Goal: Transaction & Acquisition: Purchase product/service

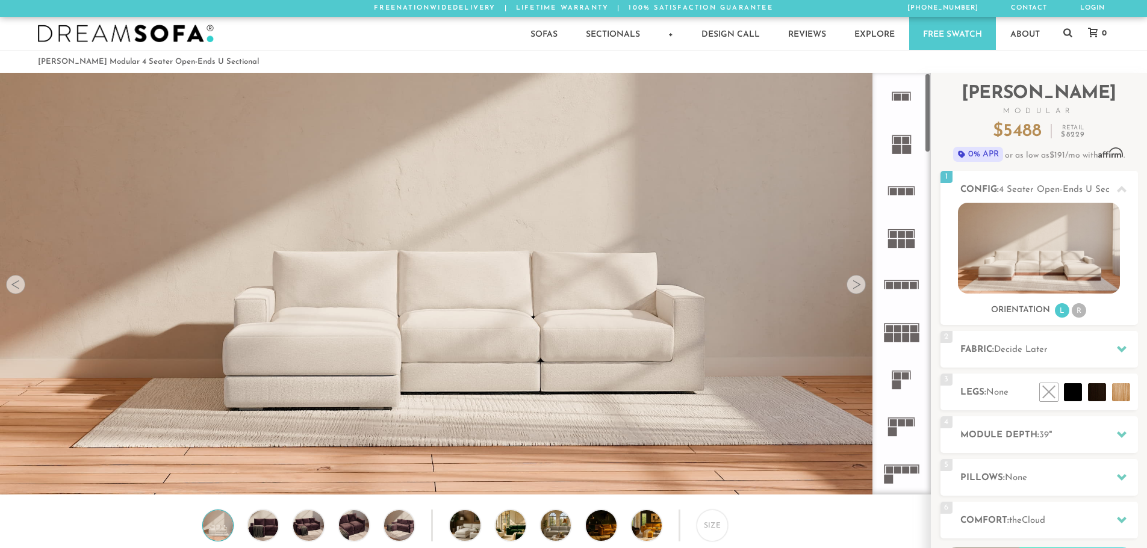
click at [849, 291] on div at bounding box center [855, 284] width 19 height 19
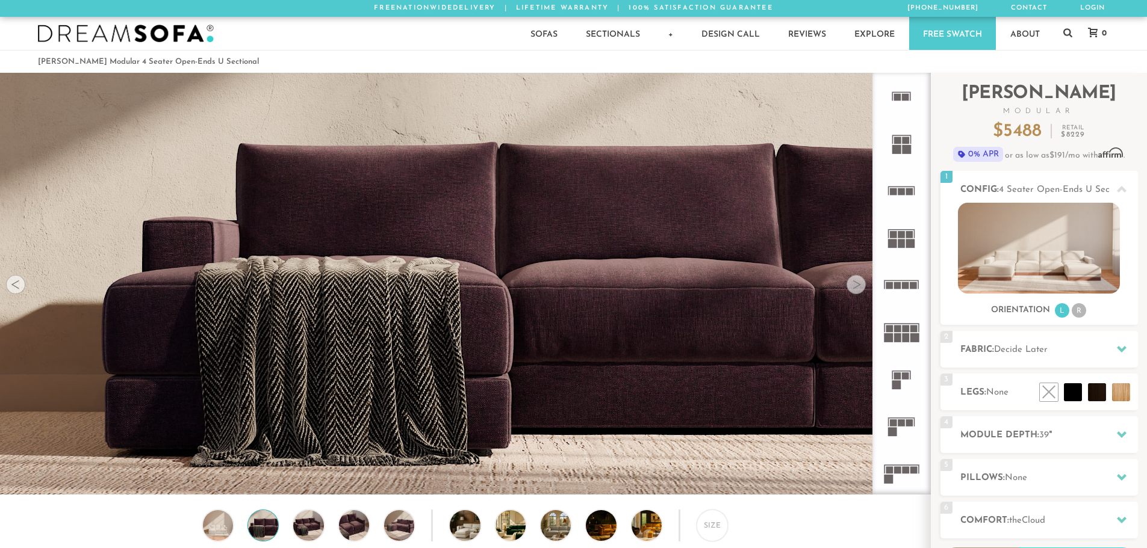
click at [849, 291] on div at bounding box center [855, 284] width 19 height 19
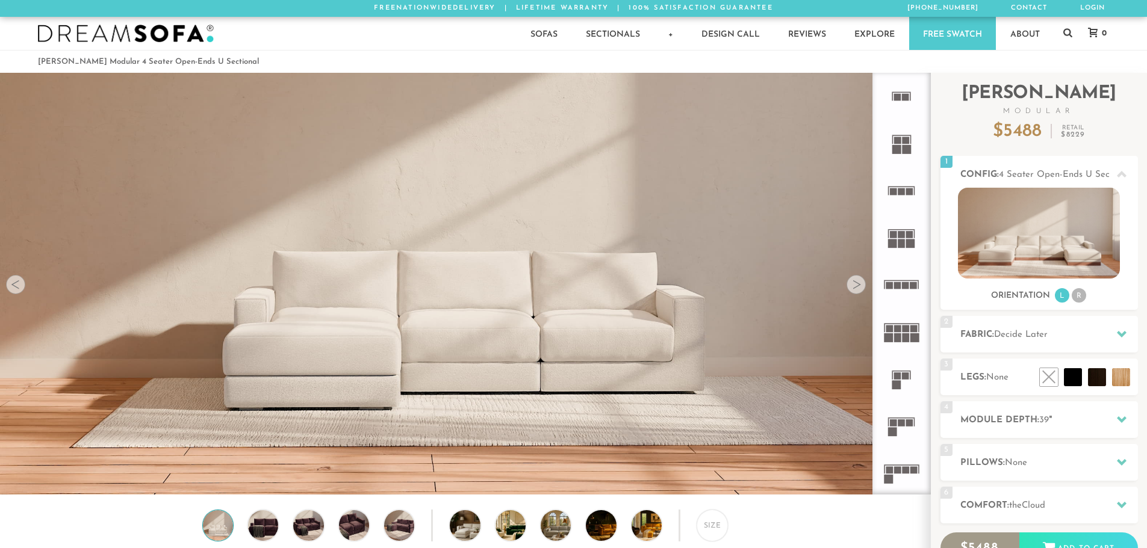
scroll to position [10, 10]
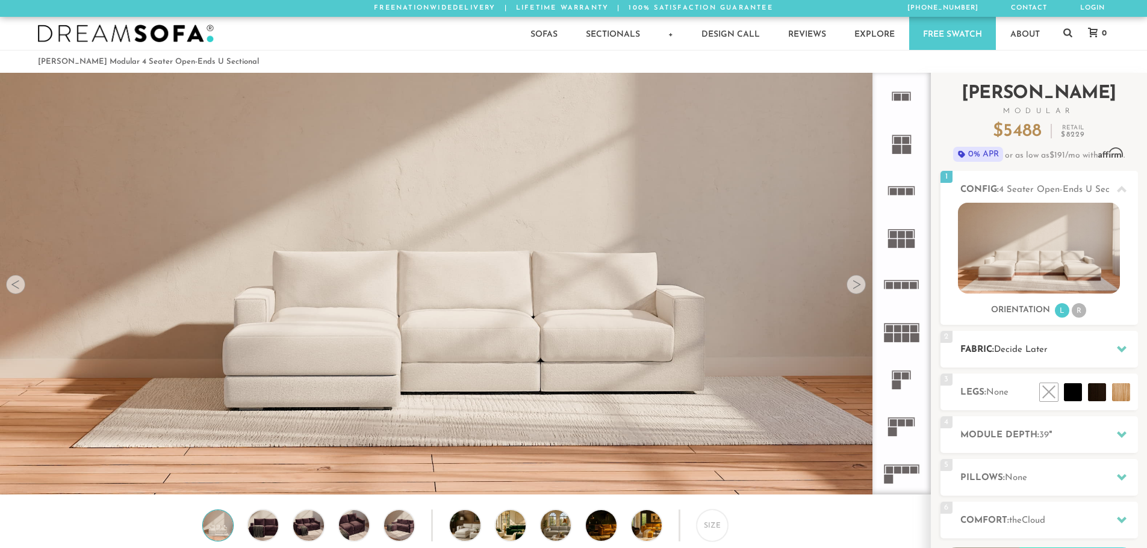
click at [1034, 347] on span "Decide Later" at bounding box center [1021, 349] width 54 height 9
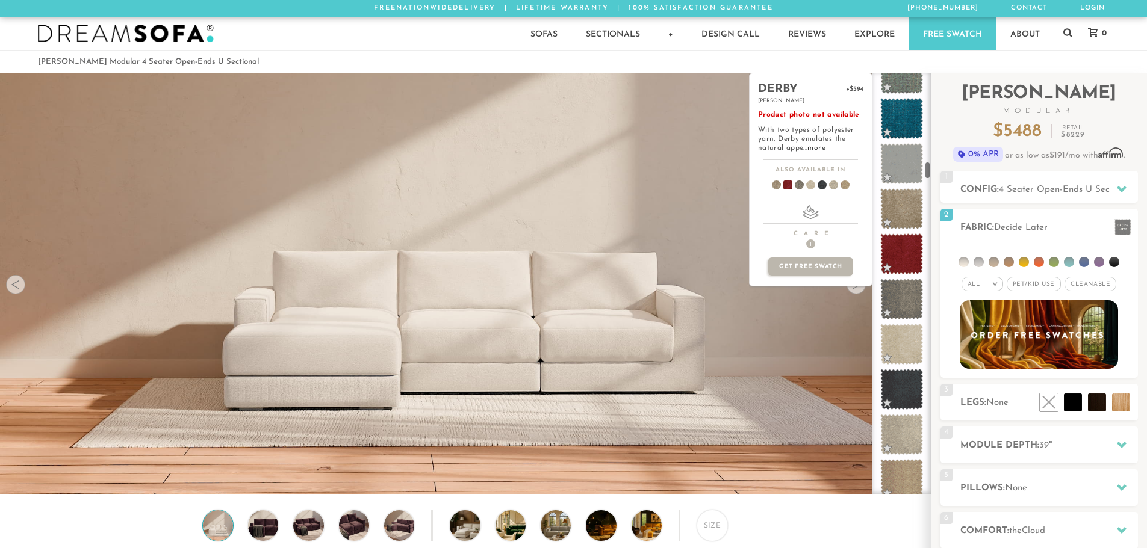
scroll to position [2065, 0]
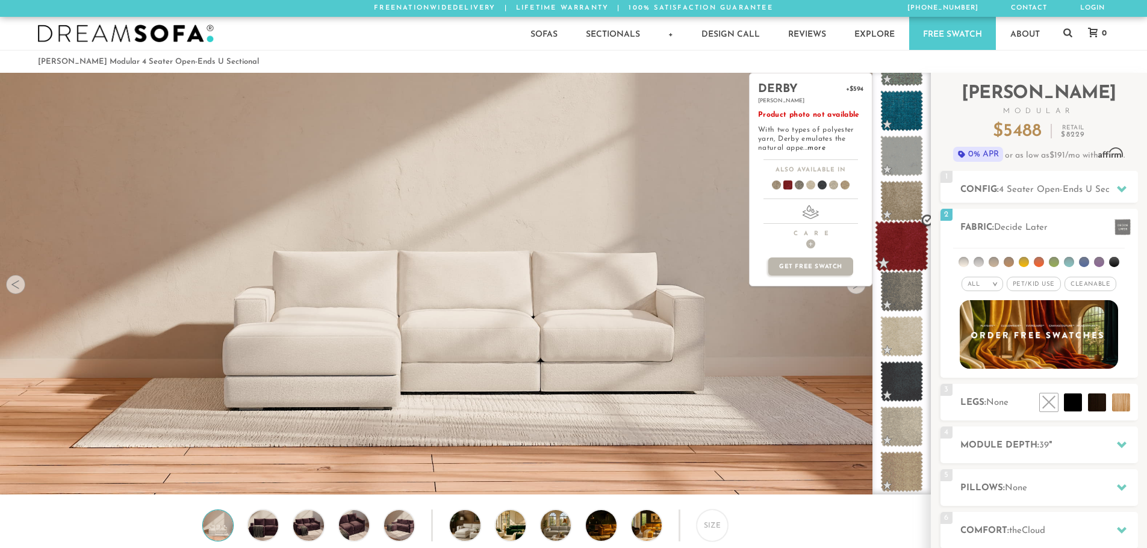
click at [905, 229] on span at bounding box center [902, 246] width 54 height 51
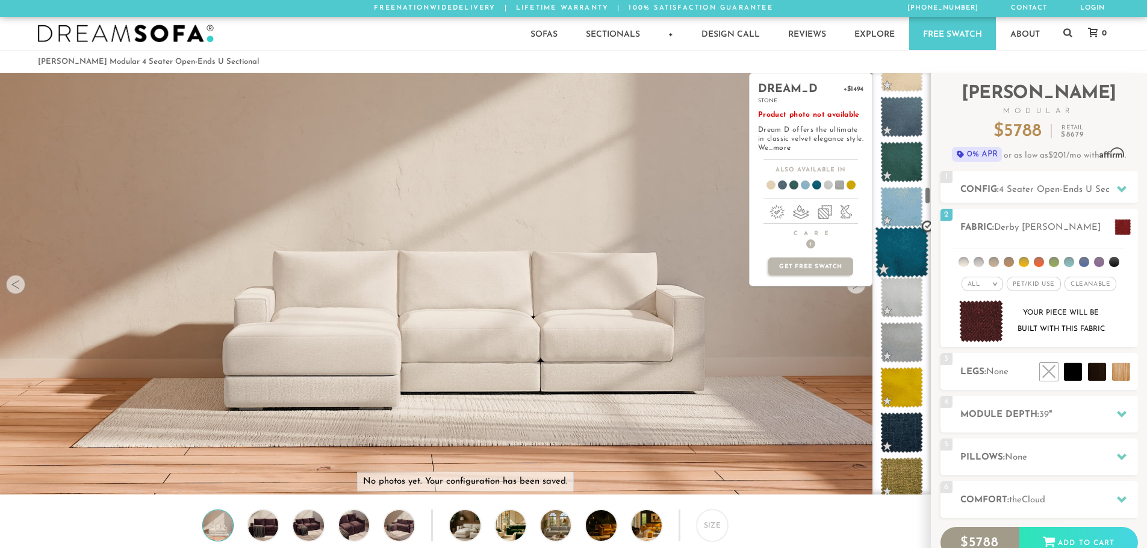
scroll to position [2548, 0]
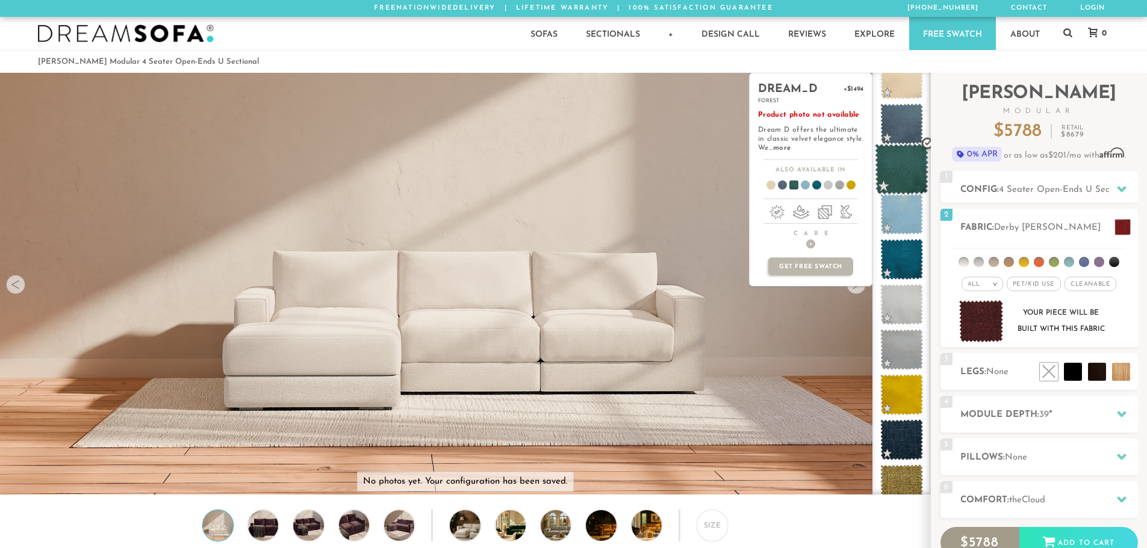
click at [903, 161] on span at bounding box center [902, 169] width 54 height 51
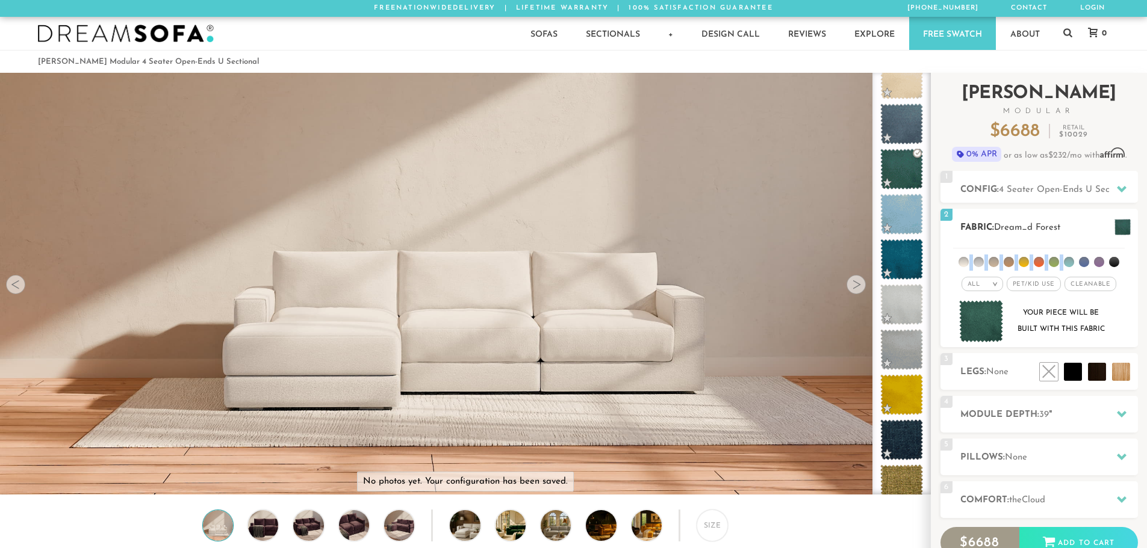
drag, startPoint x: 1126, startPoint y: 232, endPoint x: 1073, endPoint y: 256, distance: 58.2
click at [1073, 256] on div "All > All Tier x x" at bounding box center [1038, 297] width 197 height 102
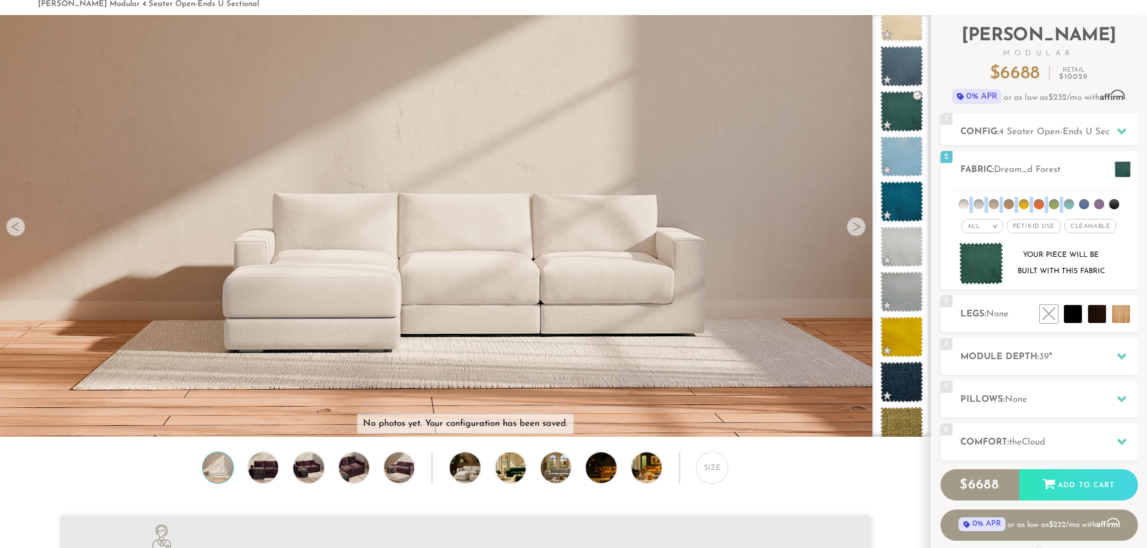
scroll to position [60, 0]
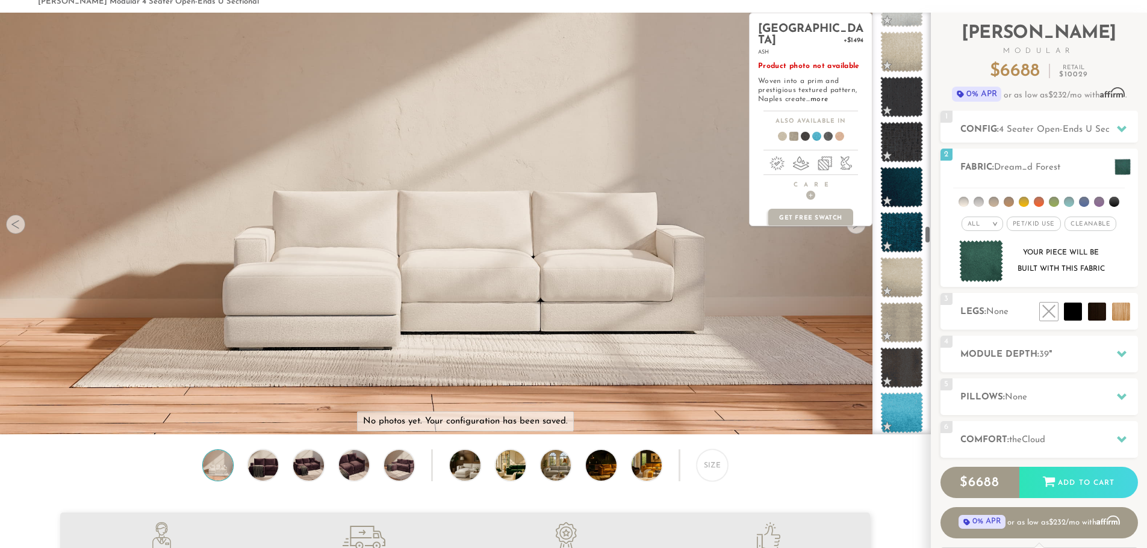
click at [903, 303] on span at bounding box center [901, 322] width 43 height 41
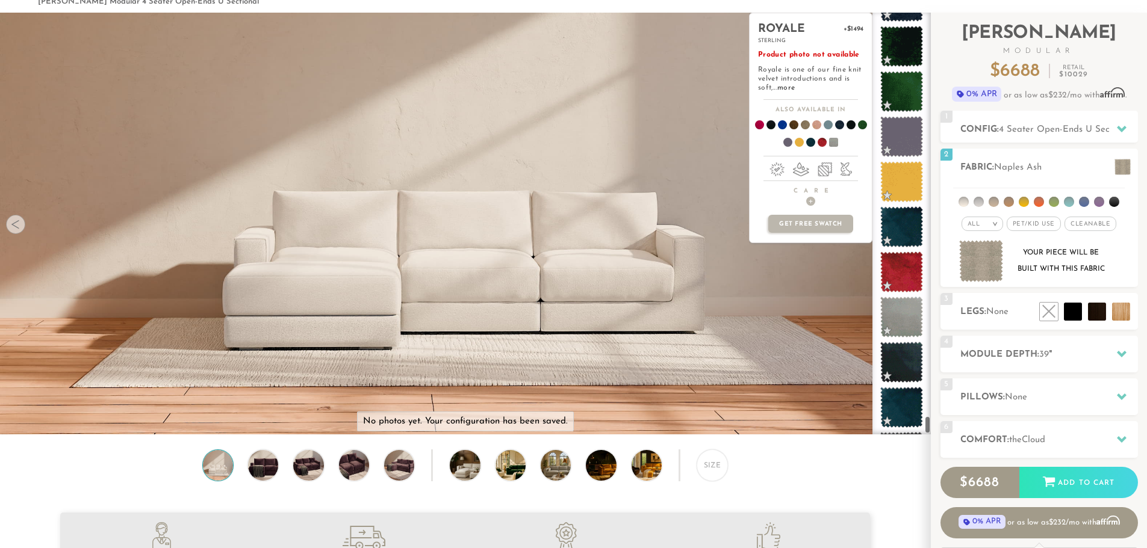
scroll to position [9391, 0]
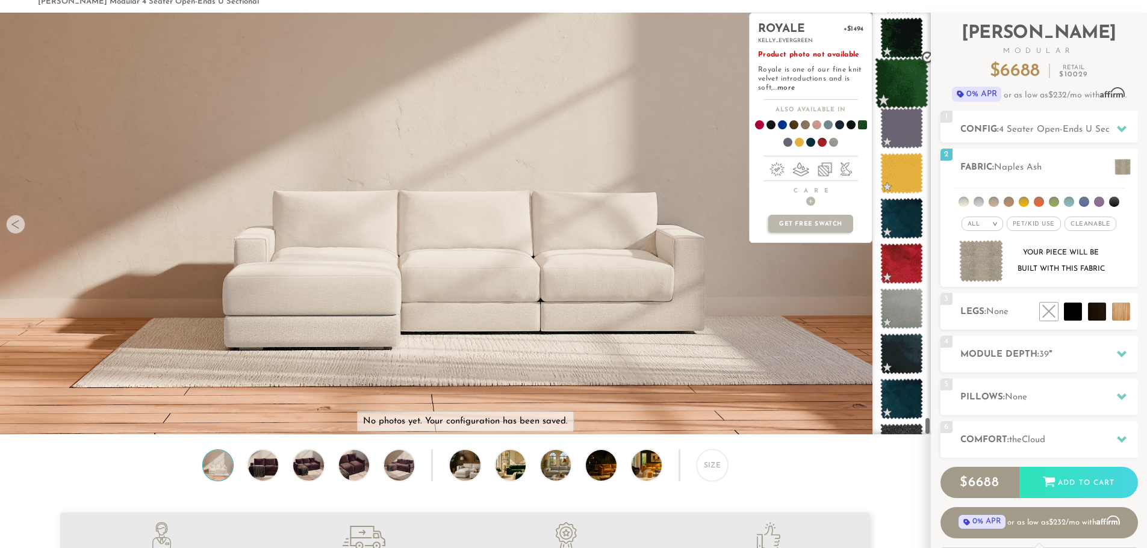
click at [909, 87] on span at bounding box center [902, 83] width 54 height 51
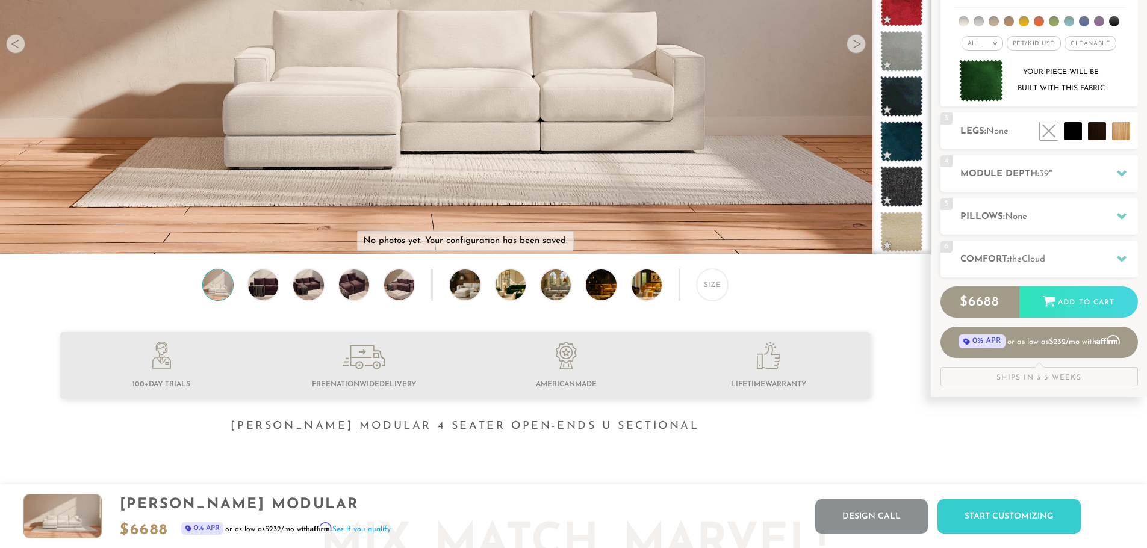
scroll to position [0, 0]
